Goal: Task Accomplishment & Management: Use online tool/utility

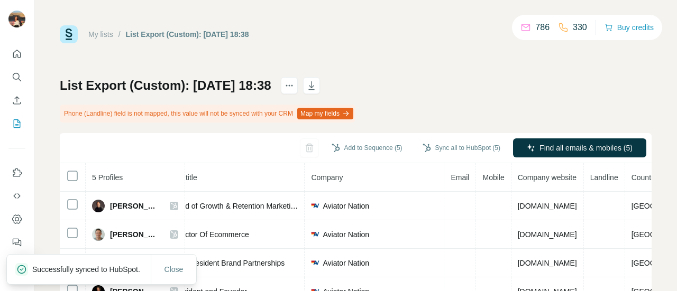
scroll to position [74, 0]
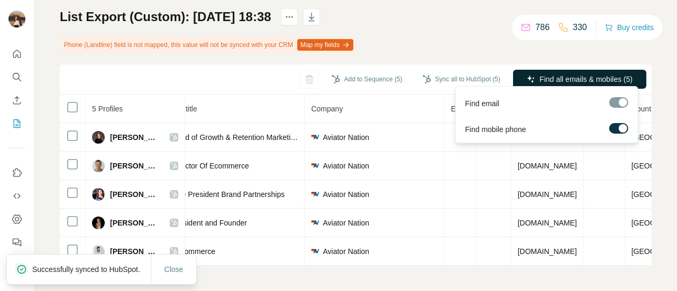
click at [541, 74] on span "Find all emails & mobiles (5)" at bounding box center [585, 79] width 93 height 11
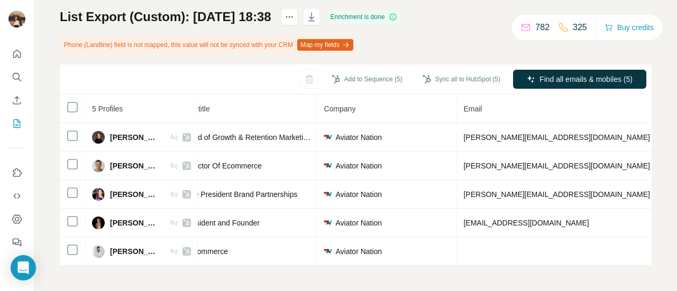
click at [435, 86] on div "Sync all to HubSpot (5)" at bounding box center [461, 80] width 93 height 21
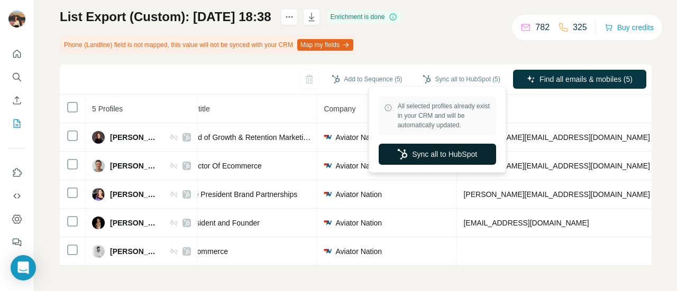
click at [412, 152] on button "Sync all to HubSpot" at bounding box center [437, 154] width 117 height 21
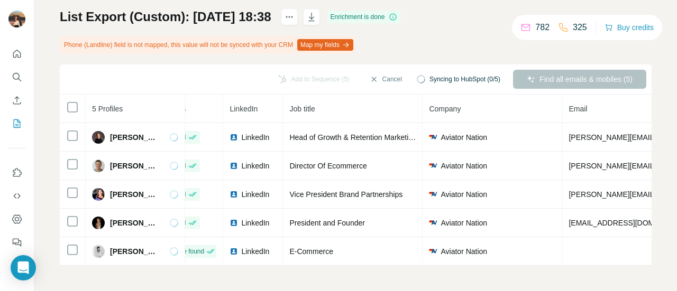
scroll to position [0, 26]
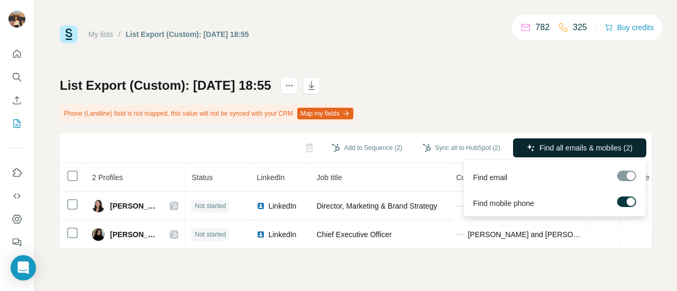
click at [554, 143] on span "Find all emails & mobiles (2)" at bounding box center [585, 148] width 93 height 11
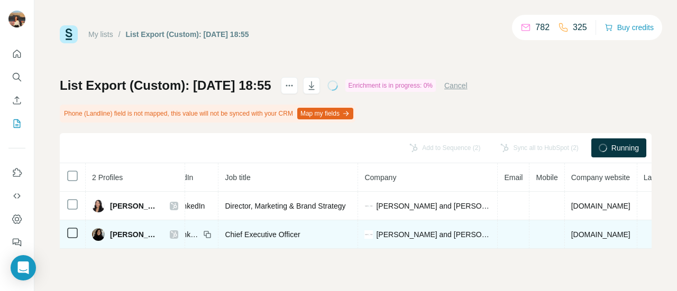
scroll to position [0, 91]
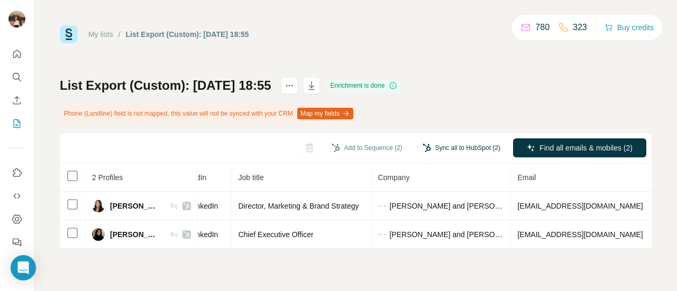
click at [457, 146] on button "Sync all to HubSpot (2)" at bounding box center [461, 148] width 93 height 16
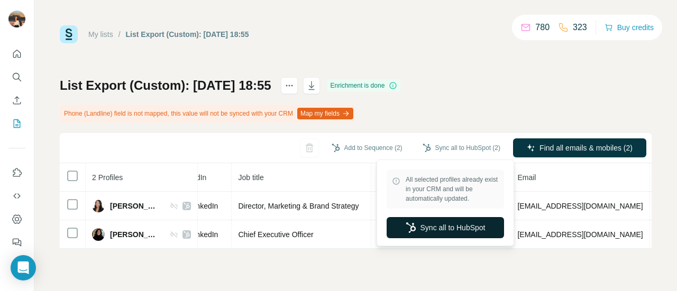
click at [430, 226] on button "Sync all to HubSpot" at bounding box center [445, 227] width 117 height 21
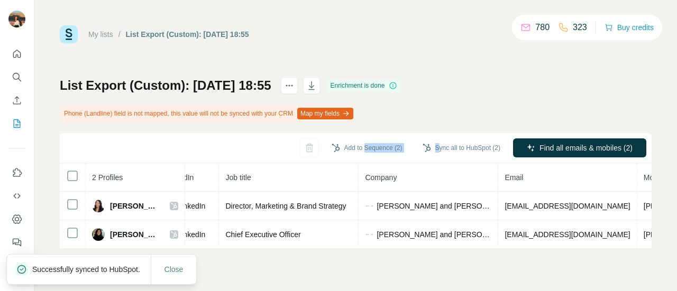
drag, startPoint x: 359, startPoint y: 157, endPoint x: 433, endPoint y: 161, distance: 74.1
click at [433, 161] on div "Add to Sequence (2) Sync all to HubSpot (2) Find all emails & mobiles (2)" at bounding box center [356, 148] width 592 height 30
click at [435, 161] on div "Add to Sequence (2) Sync all to HubSpot (2) Find all emails & mobiles (2)" at bounding box center [356, 148] width 592 height 30
click at [436, 156] on div "Sync all to HubSpot (2)" at bounding box center [461, 148] width 93 height 19
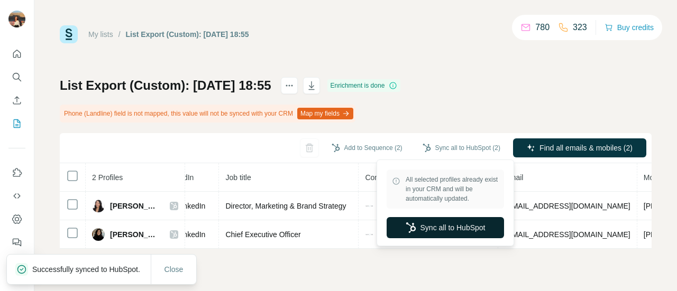
click at [408, 222] on button "Sync all to HubSpot" at bounding box center [445, 227] width 117 height 21
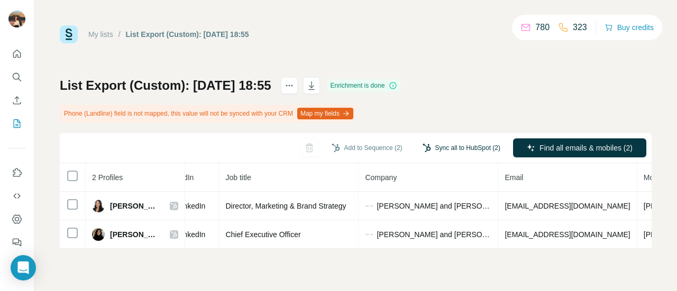
click at [443, 148] on button "Sync all to HubSpot (2)" at bounding box center [461, 148] width 93 height 16
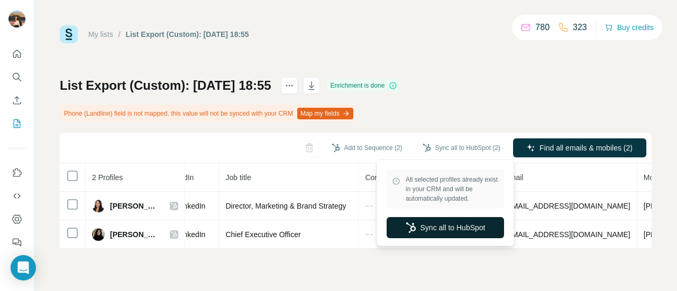
click at [440, 223] on button "Sync all to HubSpot" at bounding box center [445, 227] width 117 height 21
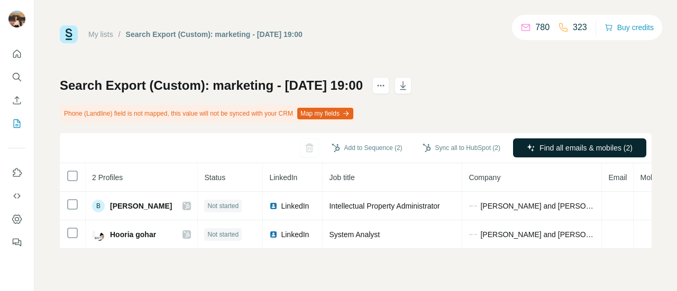
click at [559, 150] on span "Find all emails & mobiles (2)" at bounding box center [585, 148] width 93 height 11
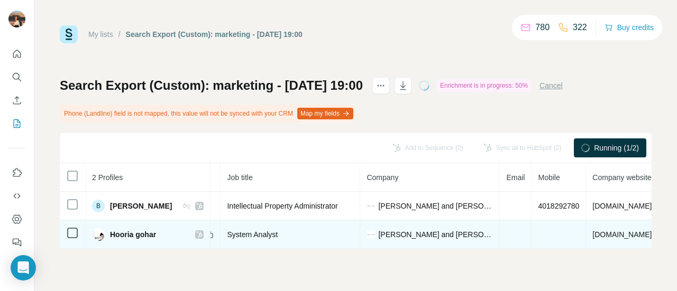
scroll to position [0, 115]
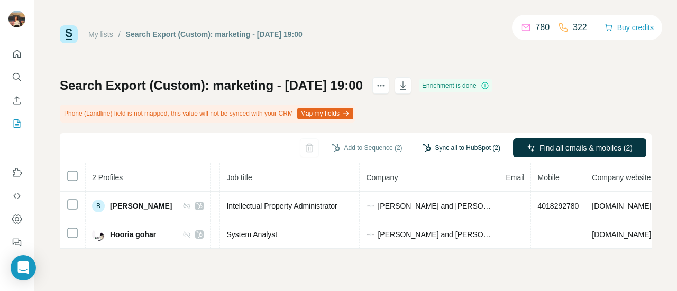
click at [448, 150] on button "Sync all to HubSpot (2)" at bounding box center [461, 148] width 93 height 16
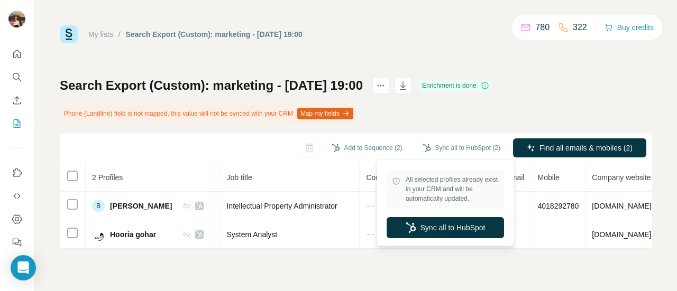
click at [456, 264] on div "My lists / Search Export (Custom): marketing - 08/10/2025 19:00 780 322 Buy cre…" at bounding box center [355, 145] width 642 height 291
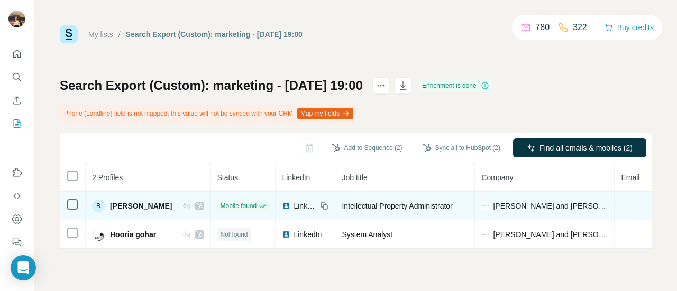
scroll to position [0, 208]
